Goal: Information Seeking & Learning: Stay updated

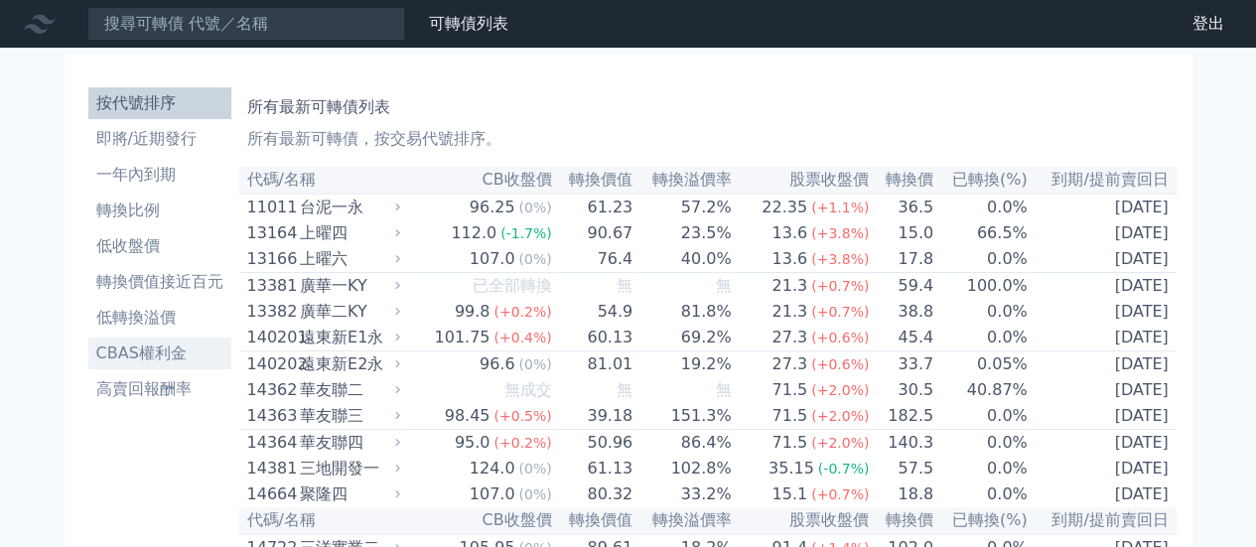
click at [151, 356] on li "CBAS權利金" at bounding box center [159, 354] width 143 height 24
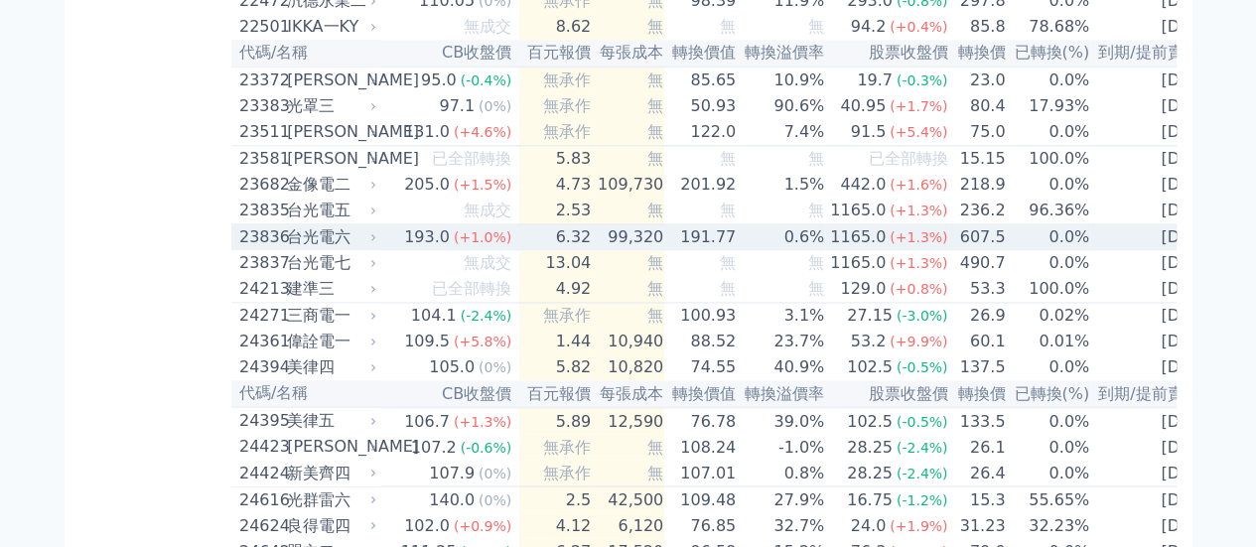
scroll to position [8033, 0]
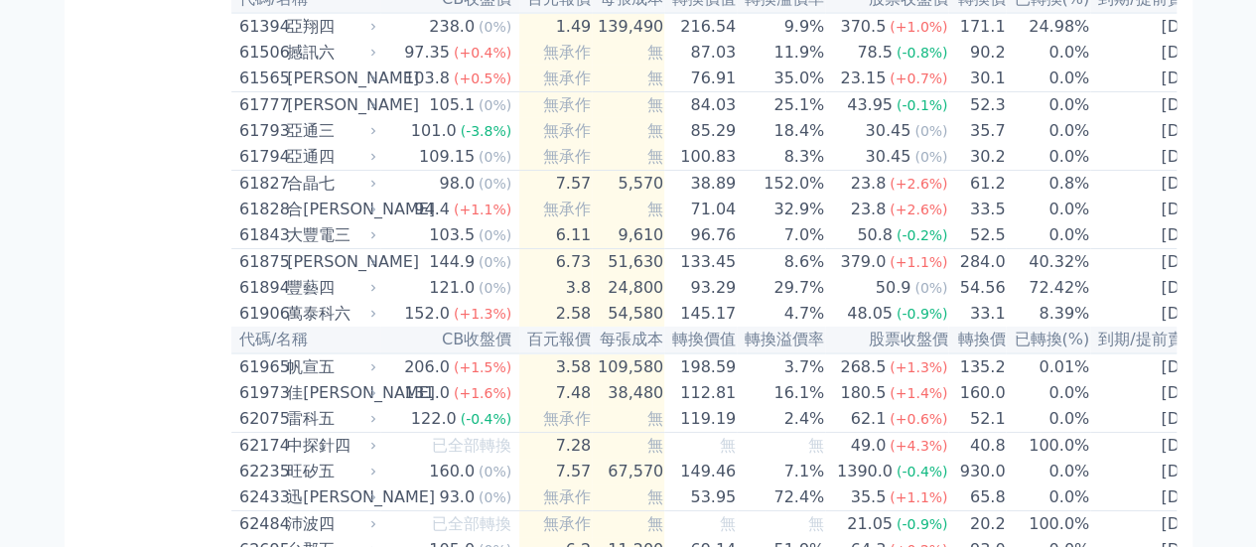
scroll to position [7334, 0]
